Goal: Transaction & Acquisition: Purchase product/service

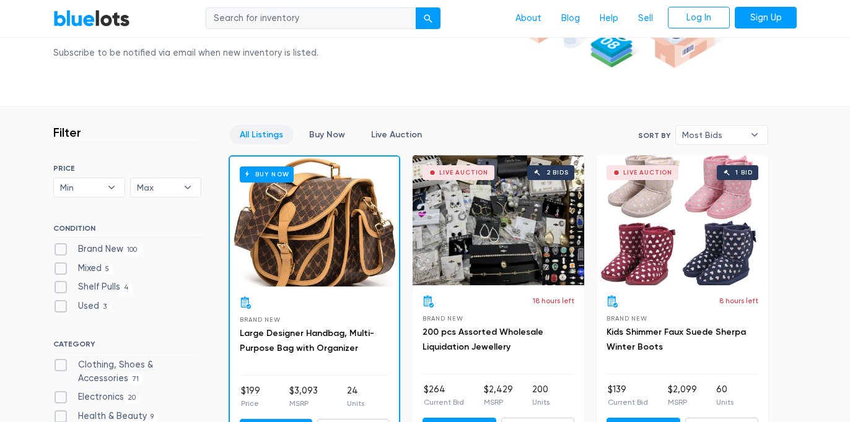
scroll to position [253, 0]
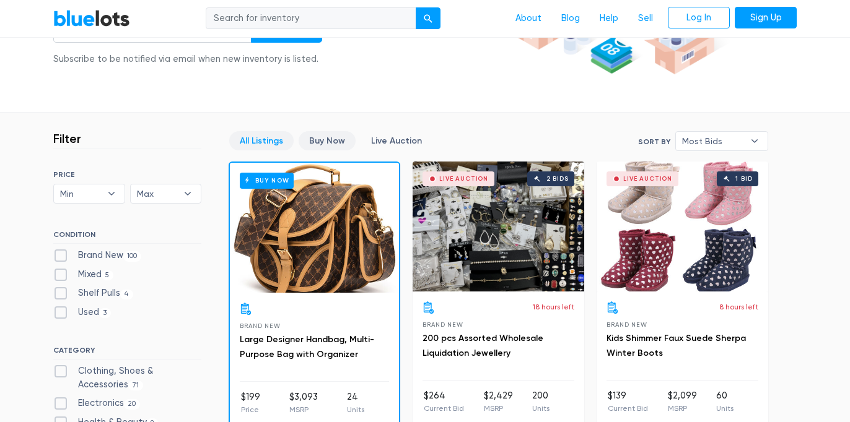
click at [320, 141] on link "Buy Now" at bounding box center [327, 140] width 57 height 19
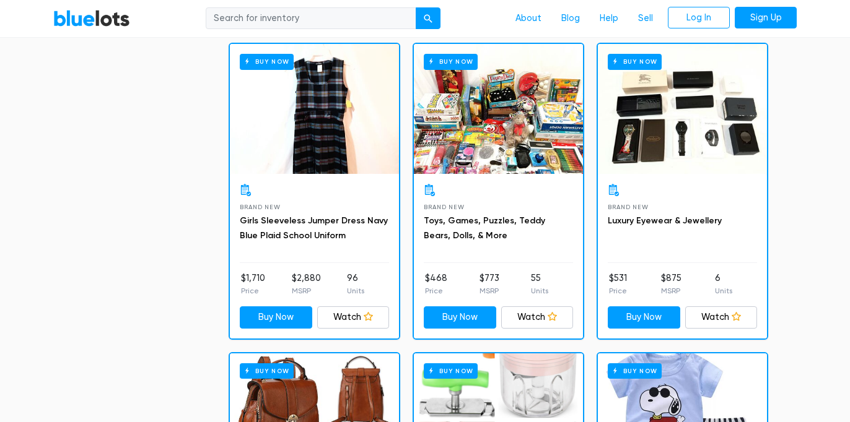
scroll to position [1302, 0]
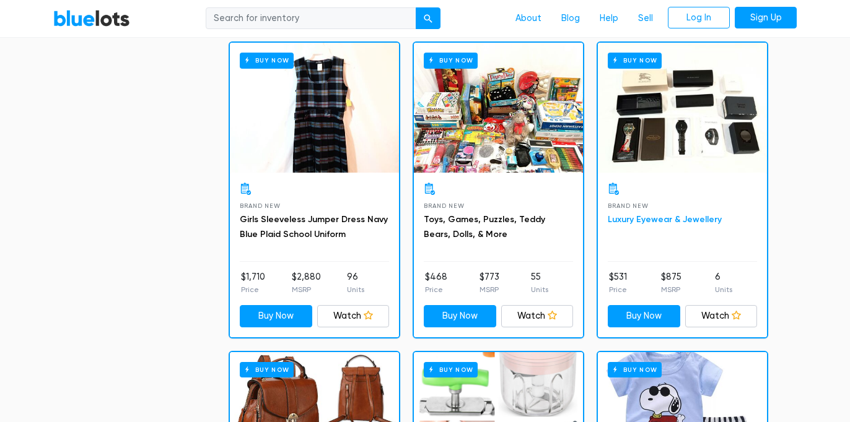
click at [644, 214] on link "Luxury Eyewear & Jewellery" at bounding box center [665, 219] width 114 height 11
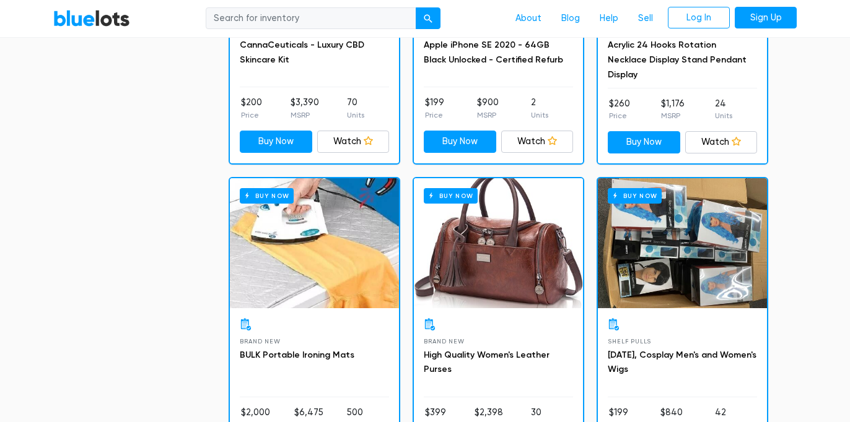
scroll to position [2721, 0]
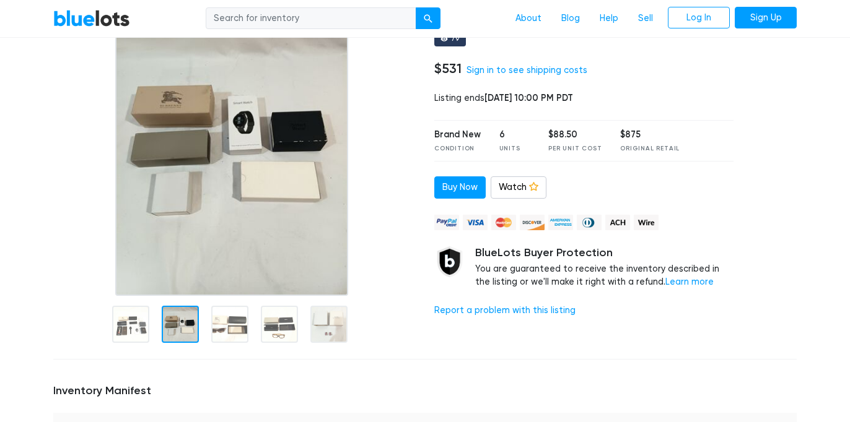
scroll to position [130, 0]
